Goal: Transaction & Acquisition: Purchase product/service

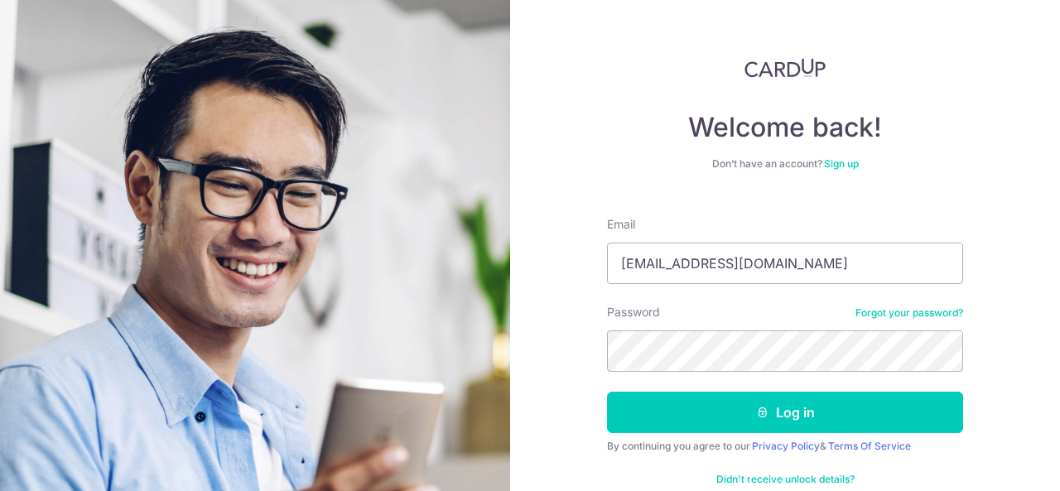
click at [779, 416] on button "Log in" at bounding box center [785, 412] width 356 height 41
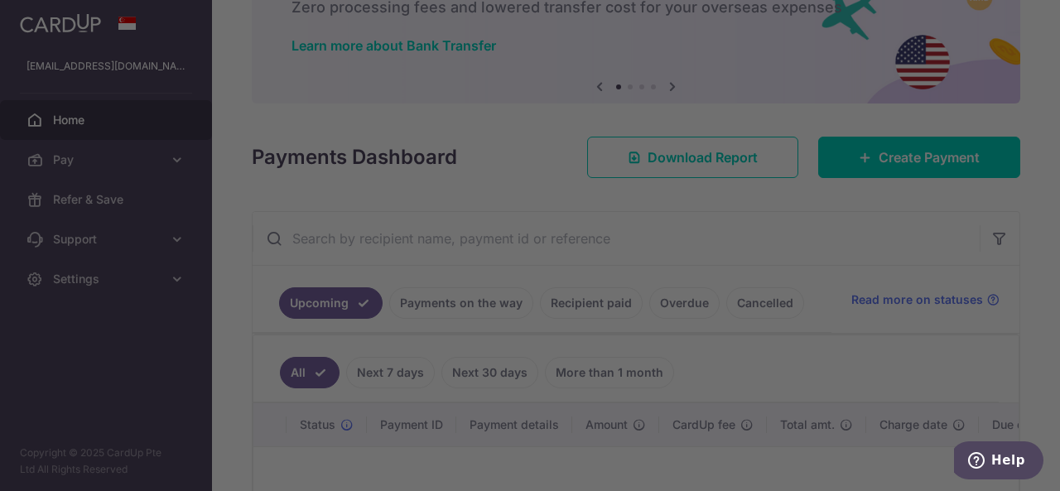
scroll to position [83, 0]
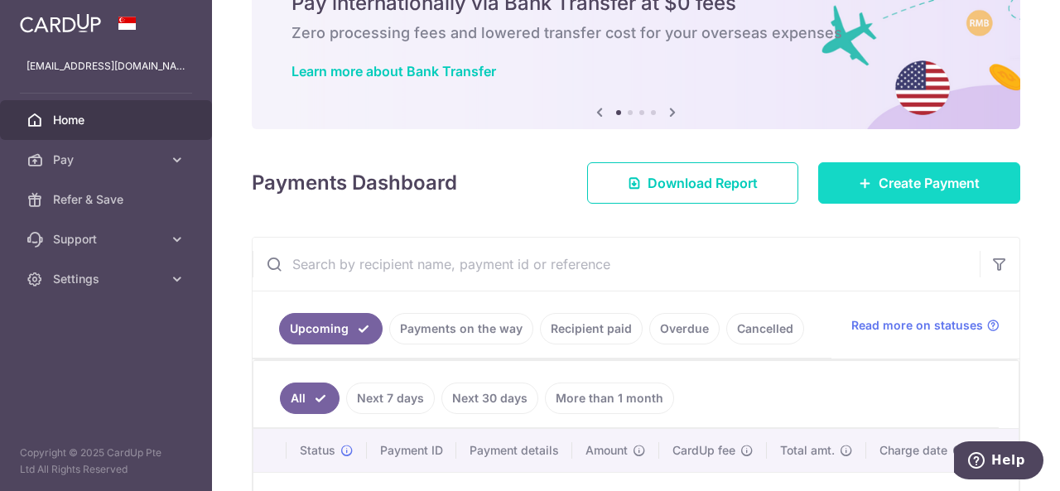
click at [906, 182] on span "Create Payment" at bounding box center [928, 183] width 101 height 20
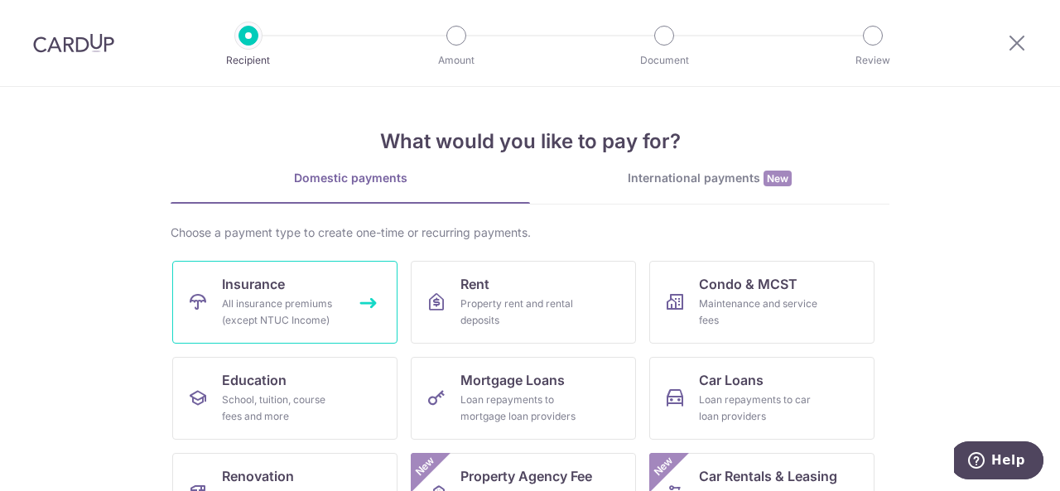
click at [305, 299] on div "All insurance premiums (except NTUC Income)" at bounding box center [281, 312] width 119 height 33
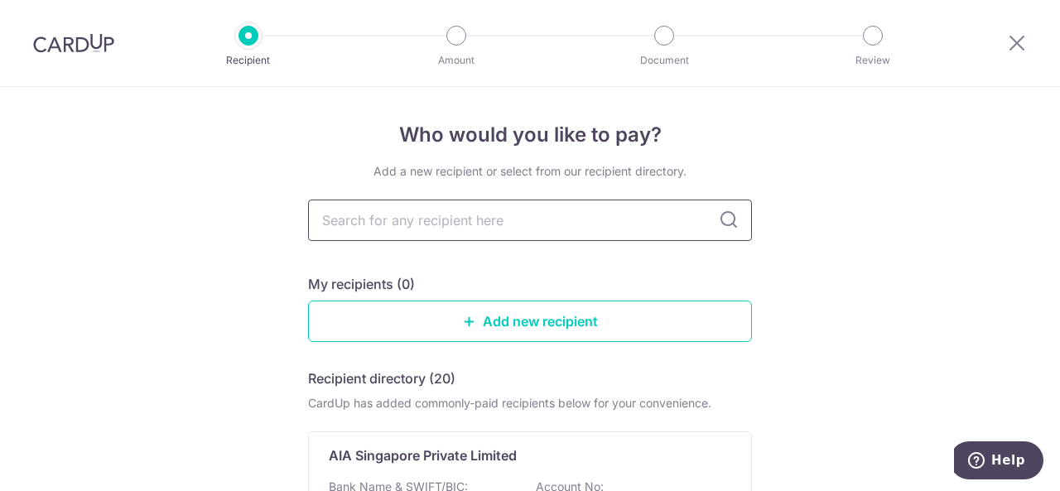
type input "Manulife"
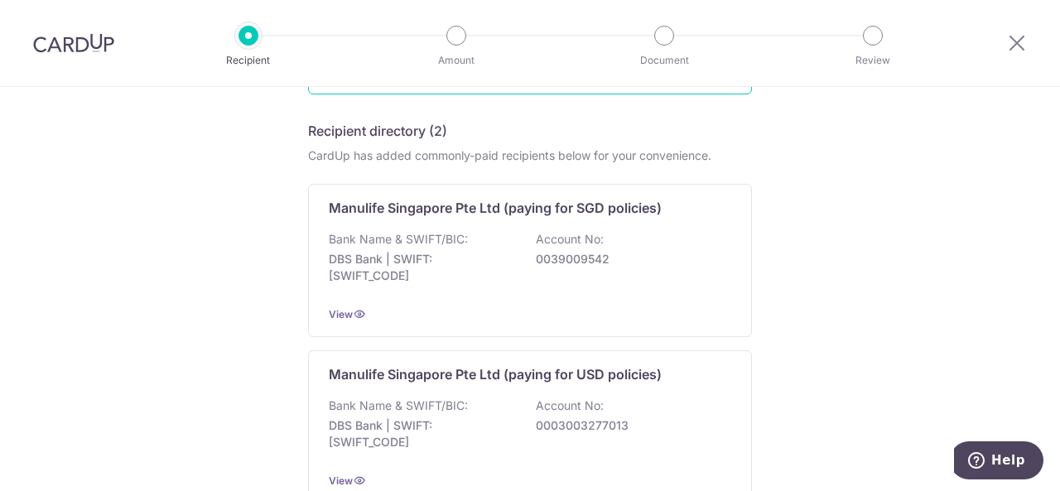
scroll to position [248, 0]
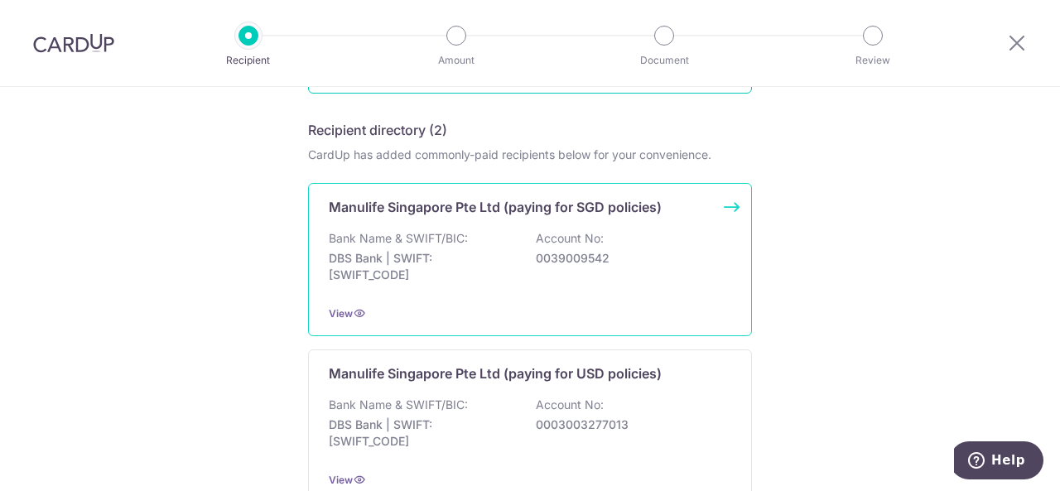
click at [731, 206] on div "Manulife Singapore Pte Ltd (paying for SGD policies) Bank Name & SWIFT/BIC: DBS…" at bounding box center [530, 259] width 444 height 153
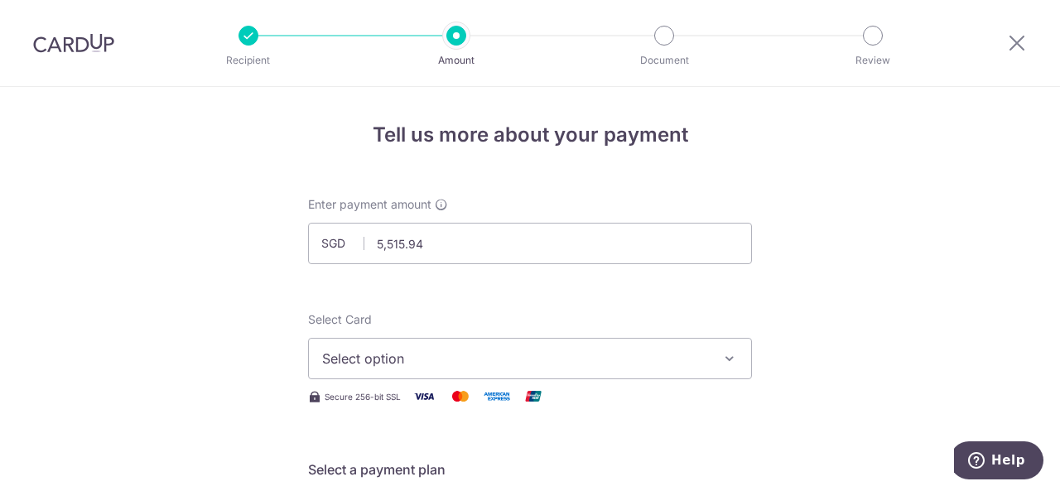
type input "5,515.94"
click at [721, 358] on icon "button" at bounding box center [729, 358] width 17 height 17
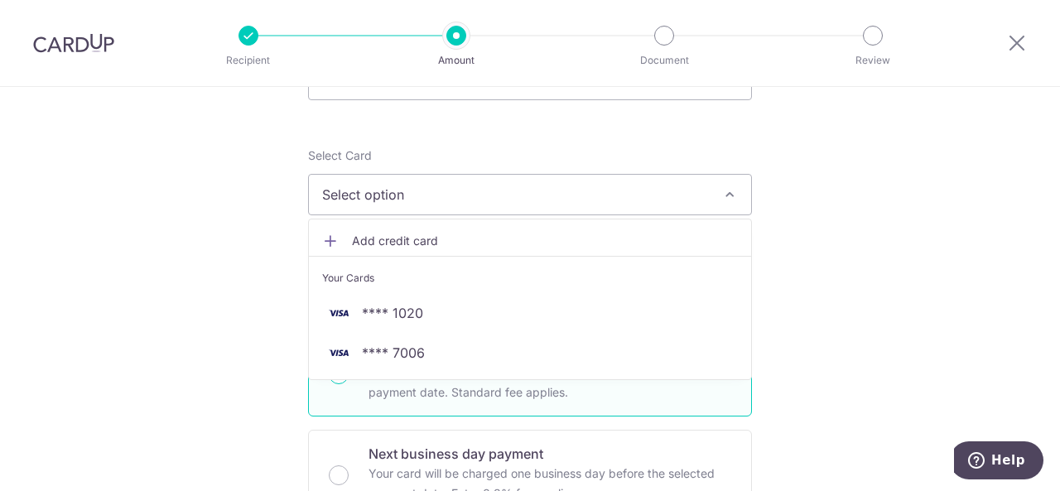
scroll to position [166, 0]
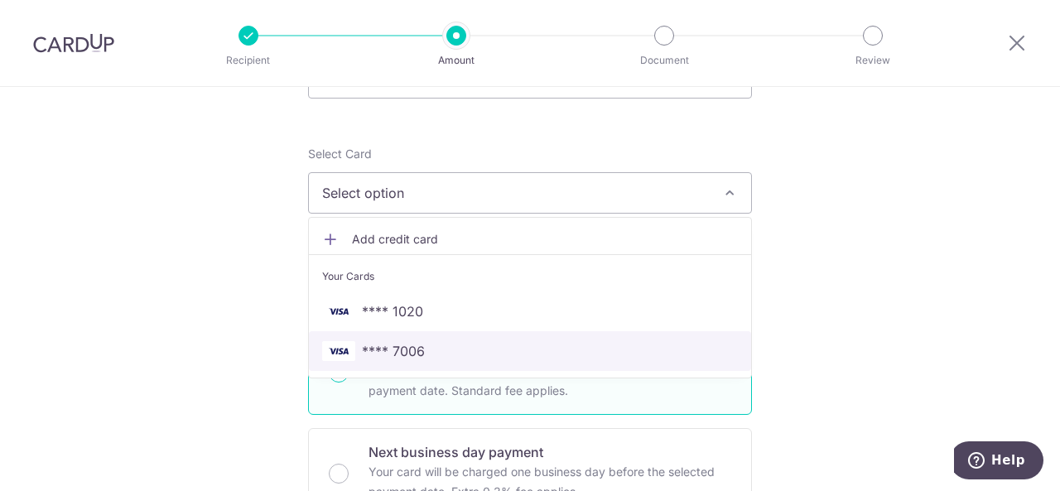
click at [411, 349] on span "**** 7006" at bounding box center [393, 351] width 63 height 20
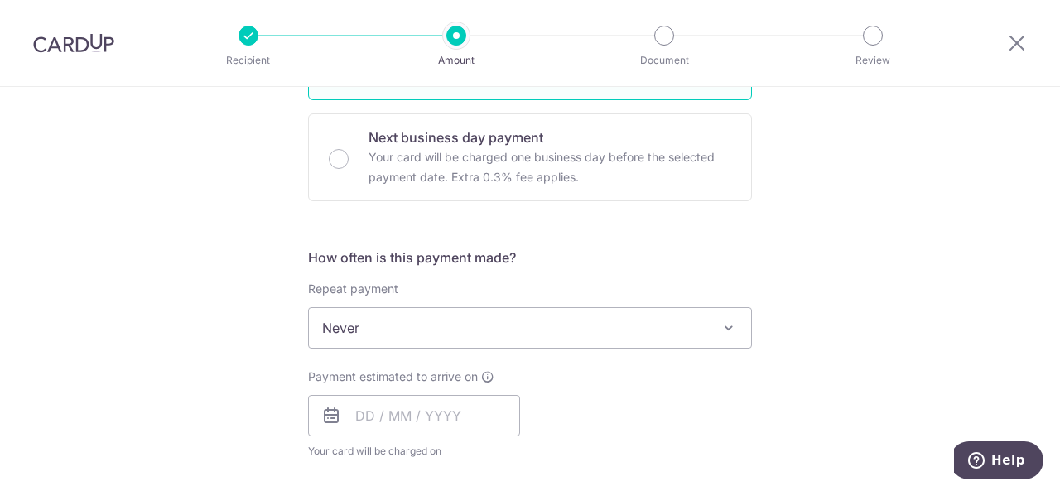
scroll to position [497, 0]
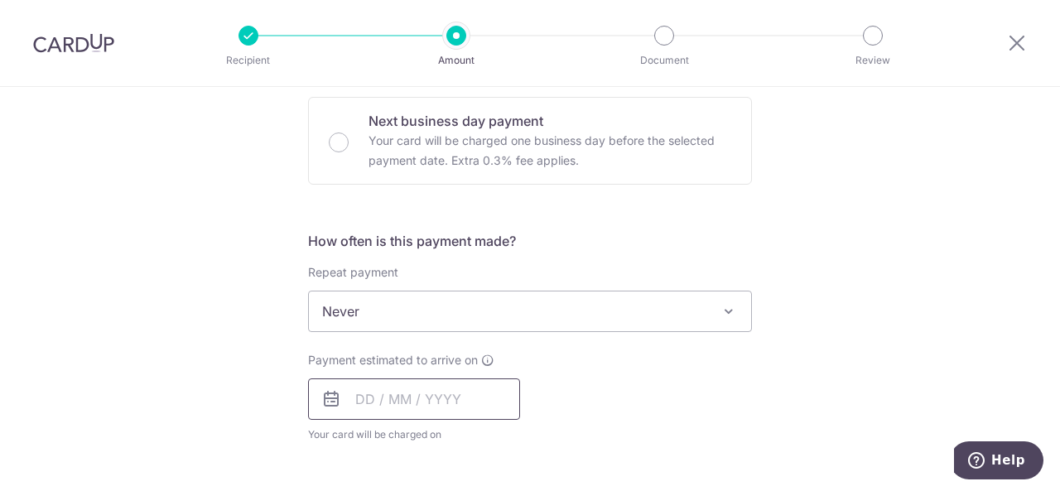
click at [468, 387] on input "text" at bounding box center [414, 398] width 212 height 41
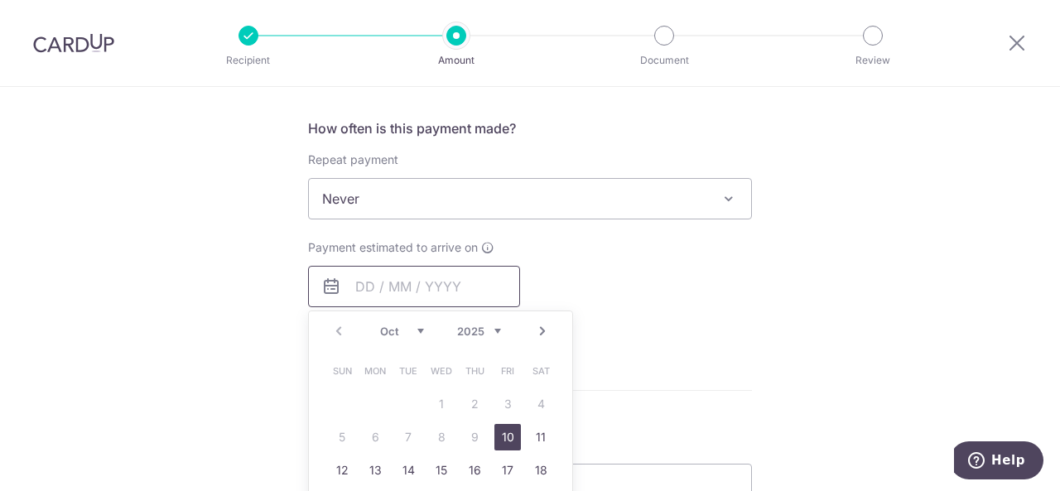
scroll to position [662, 0]
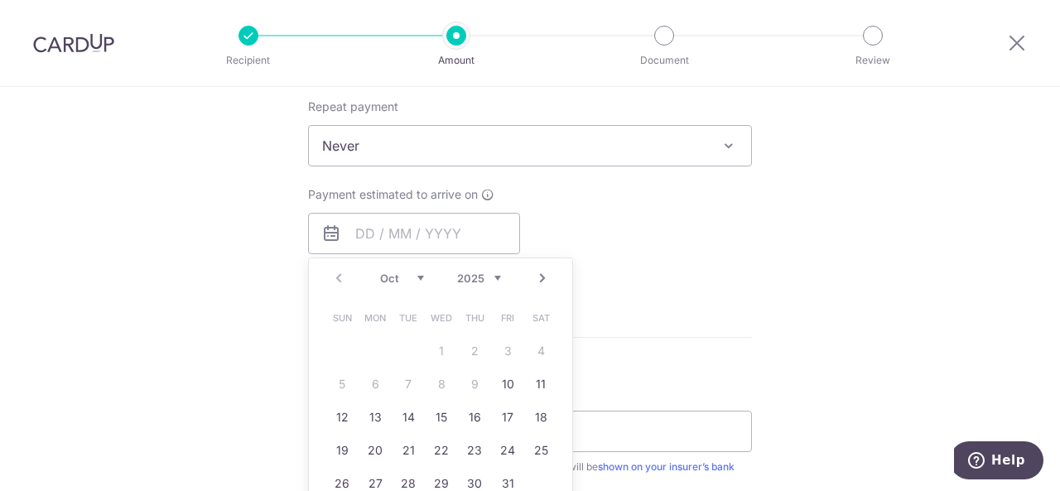
click at [783, 367] on div "Tell us more about your payment Enter payment amount SGD 5,515.94 5515.94 Selec…" at bounding box center [530, 173] width 1060 height 1497
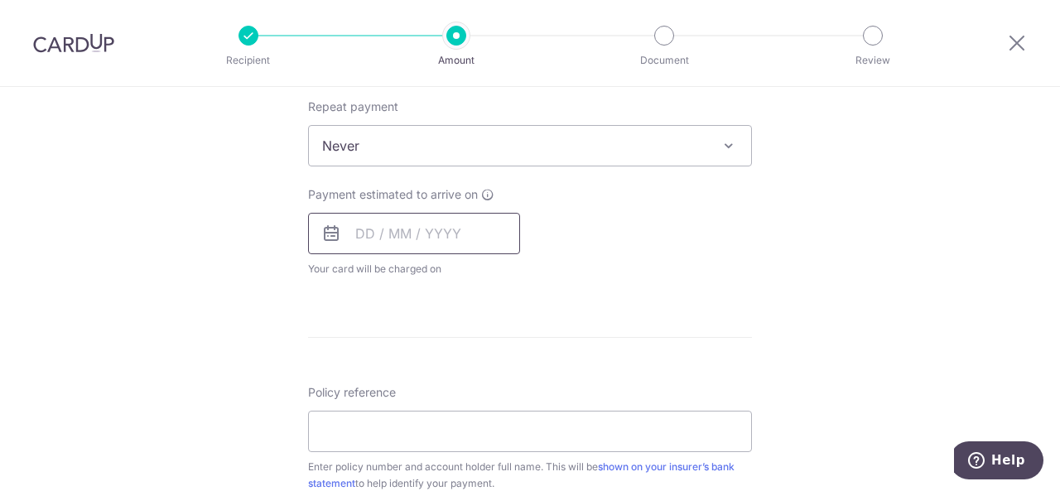
click at [465, 231] on input "text" at bounding box center [414, 233] width 212 height 41
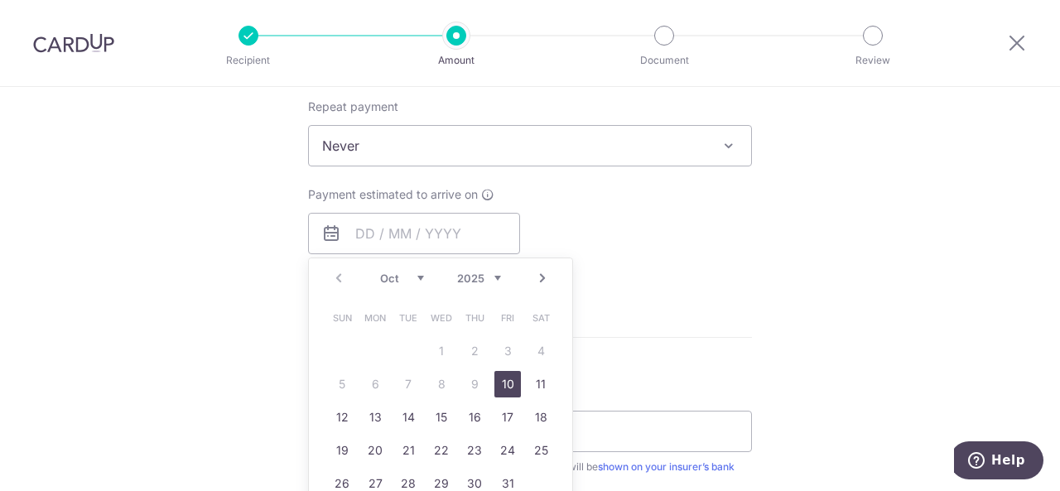
click at [505, 380] on link "10" at bounding box center [507, 384] width 26 height 26
type input "[DATE]"
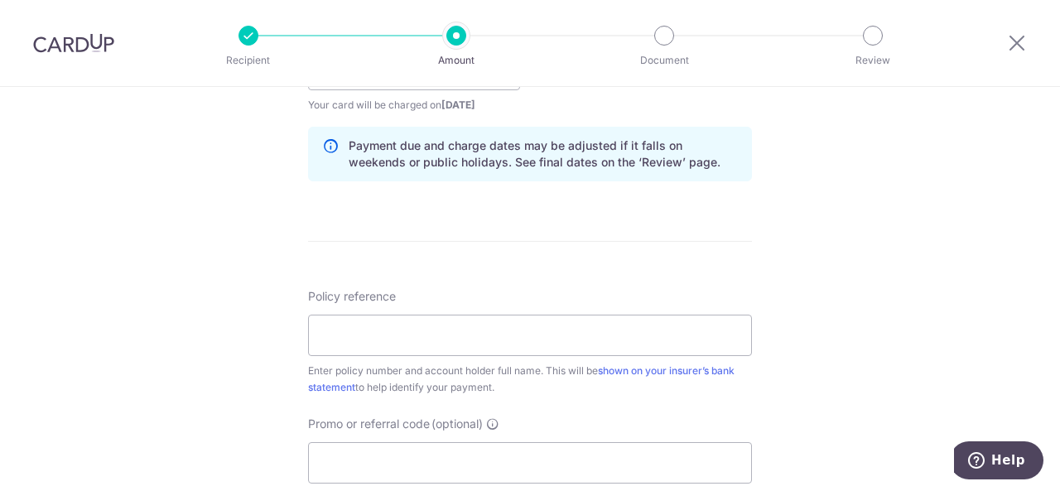
scroll to position [828, 0]
click at [677, 334] on input "Policy reference" at bounding box center [530, 333] width 444 height 41
type input "2490298738 MANUREGULAR PAYOUT"
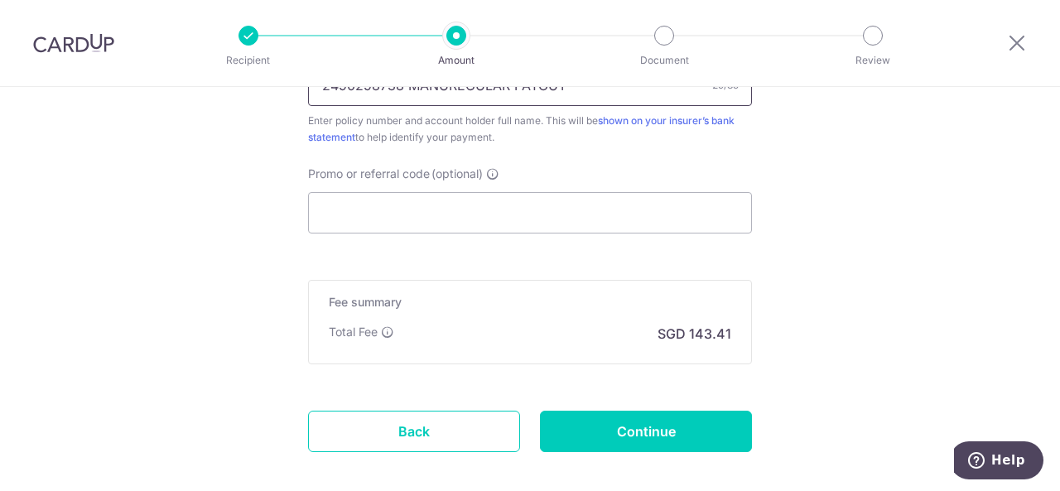
scroll to position [1157, 0]
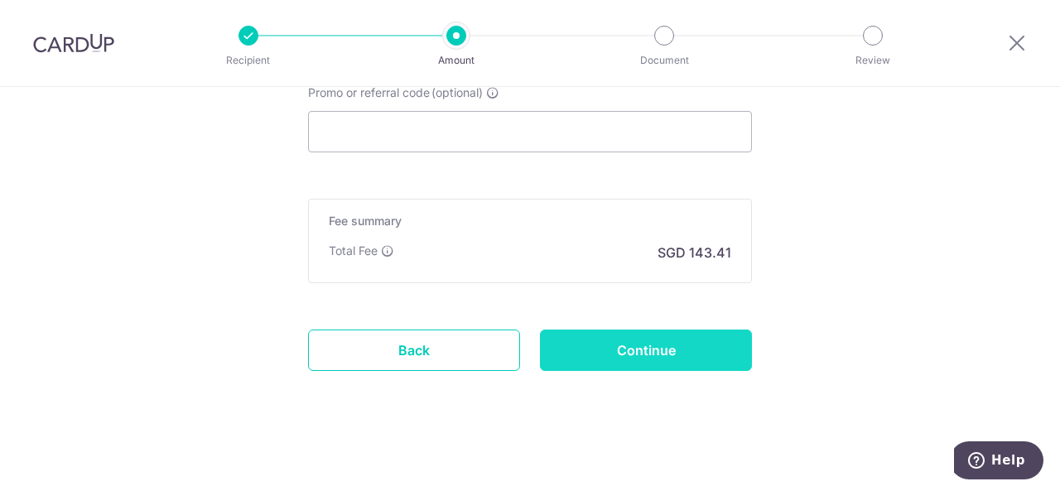
click at [661, 347] on input "Continue" at bounding box center [646, 349] width 212 height 41
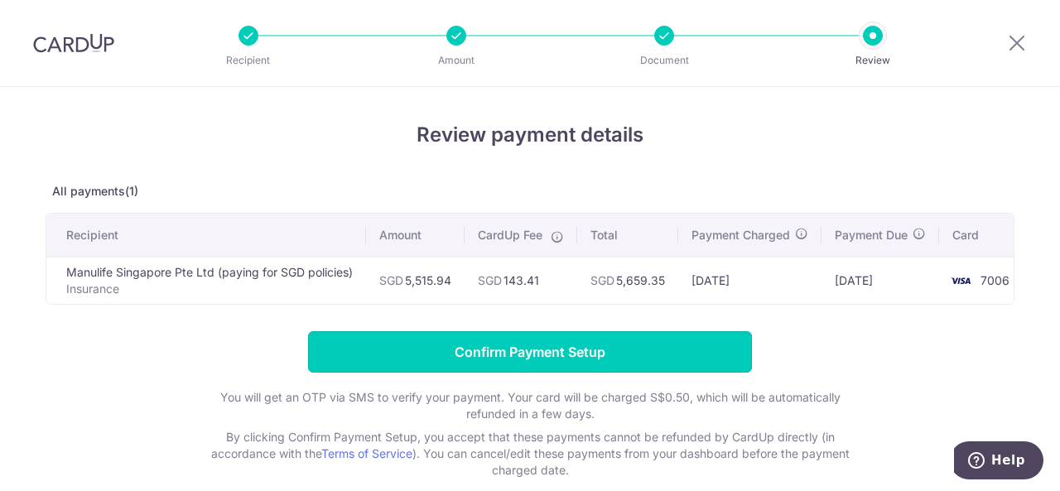
click at [661, 348] on input "Confirm Payment Setup" at bounding box center [530, 351] width 444 height 41
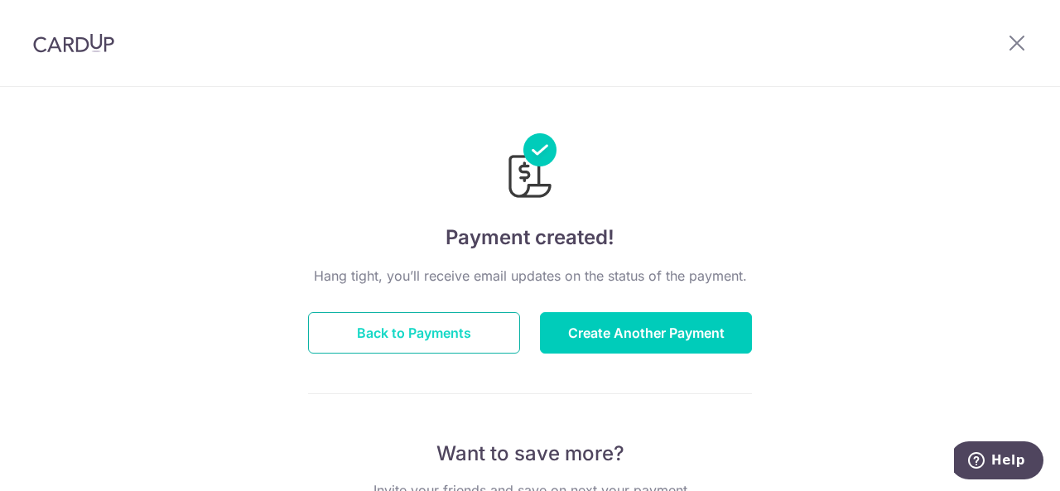
click at [469, 337] on button "Back to Payments" at bounding box center [414, 332] width 212 height 41
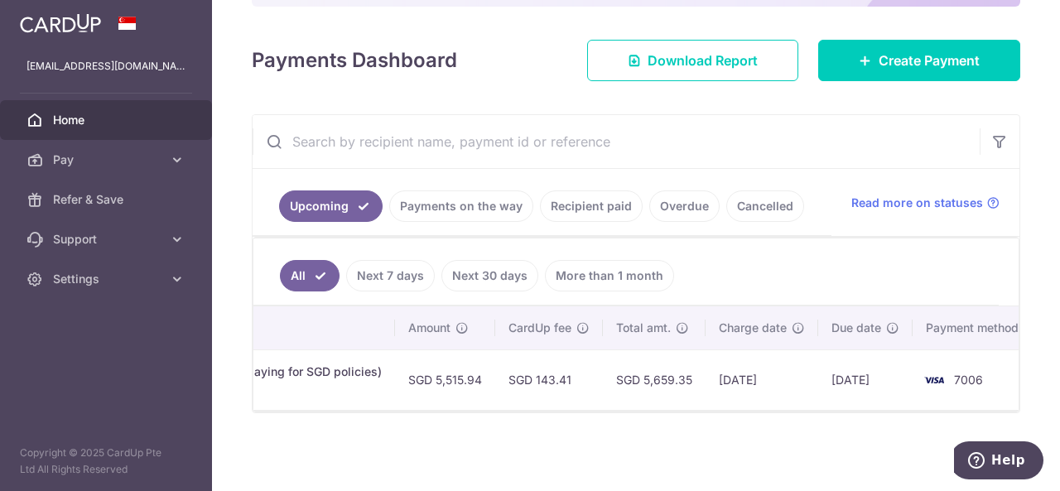
scroll to position [0, 591]
